Goal: Task Accomplishment & Management: Complete application form

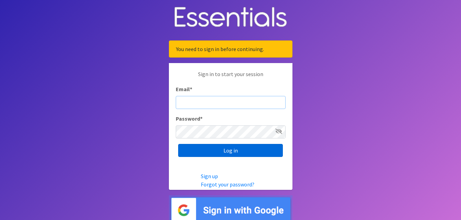
type input "cassiecelestain@gmail.com"
click at [249, 148] on input "Log in" at bounding box center [230, 150] width 105 height 13
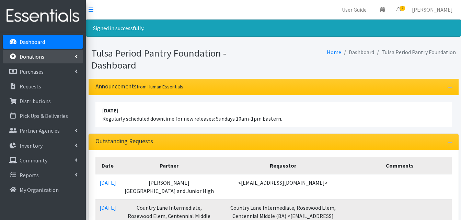
click at [46, 56] on link "Donations" at bounding box center [43, 57] width 80 height 14
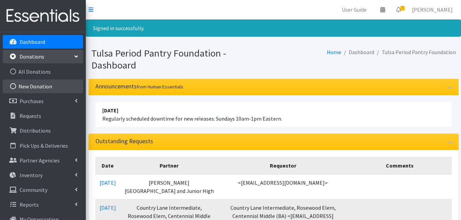
click at [36, 86] on link "New Donation" at bounding box center [43, 87] width 80 height 14
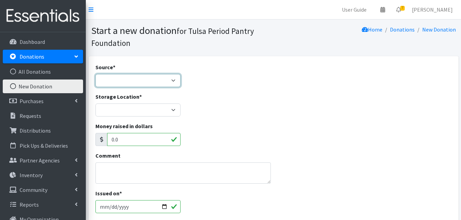
click at [140, 81] on select "Product Drive Manufacturer Donation Site Misc. Donation" at bounding box center [137, 80] width 85 height 13
select select "Misc. Donation"
click at [95, 74] on select "Product Drive Manufacturer Donation Site Misc. Donation" at bounding box center [137, 80] width 85 height 13
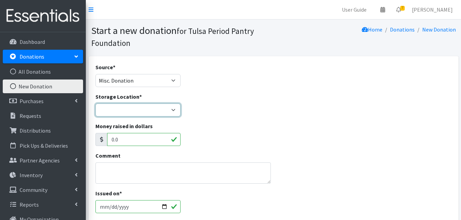
click at [164, 110] on select "Main Office" at bounding box center [137, 110] width 85 height 13
select select "380"
click at [95, 104] on select "Main Office" at bounding box center [137, 110] width 85 height 13
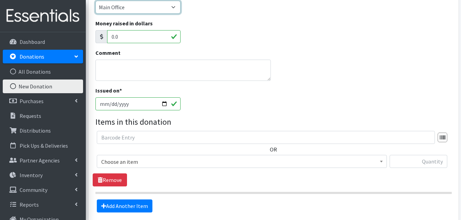
scroll to position [137, 0]
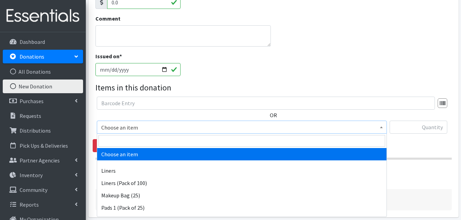
click at [181, 133] on span "Choose an item" at bounding box center [242, 127] width 290 height 13
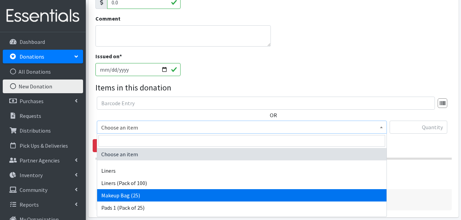
select select "13585"
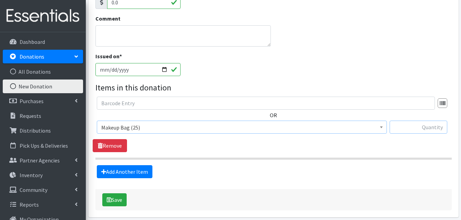
click at [433, 128] on input "text" at bounding box center [419, 127] width 58 height 13
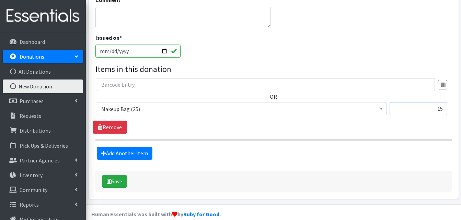
scroll to position [166, 0]
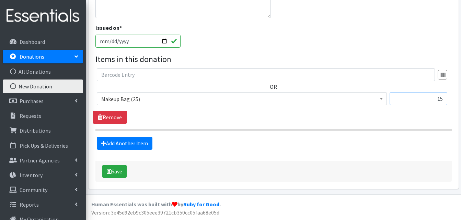
type input "15"
click at [112, 172] on button "Save" at bounding box center [114, 171] width 24 height 13
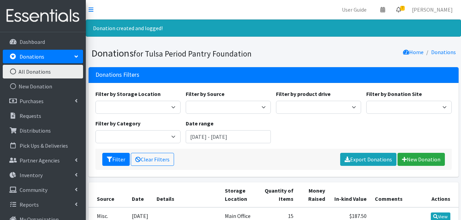
click at [405, 9] on span "7" at bounding box center [402, 8] width 4 height 5
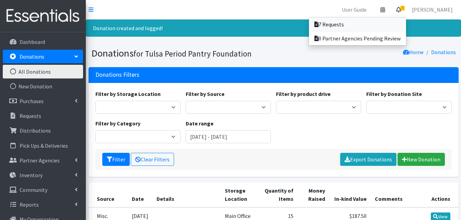
click at [352, 24] on link "7 Requests" at bounding box center [357, 25] width 97 height 14
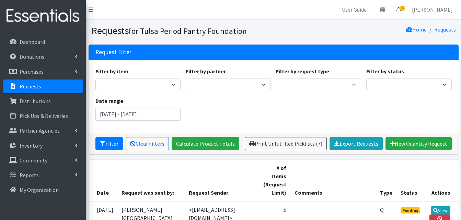
click at [401, 10] on icon at bounding box center [398, 9] width 5 height 5
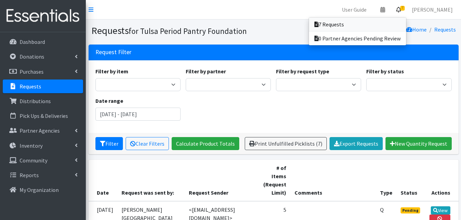
click at [335, 27] on link "7 Requests" at bounding box center [357, 25] width 97 height 14
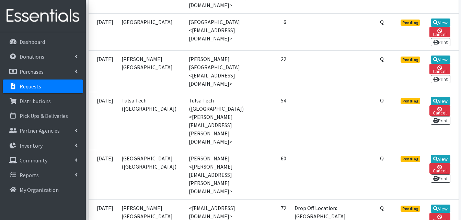
scroll to position [275, 0]
